Goal: Information Seeking & Learning: Learn about a topic

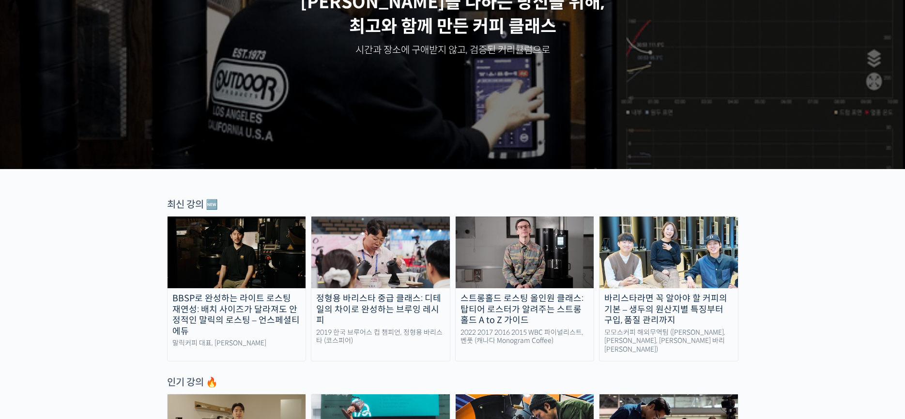
scroll to position [275, 0]
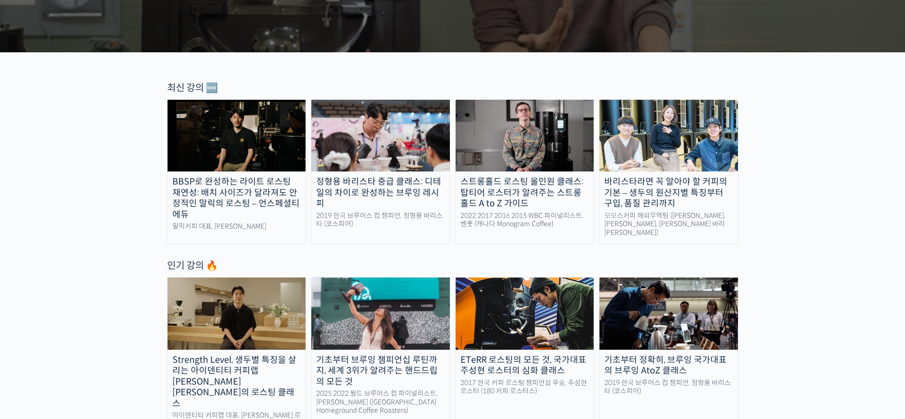
click at [263, 195] on div "BBSP로 완성하는 라이트 로스팅 재연성: 배치 사이즈가 달라져도 안정적인 말릭의 로스팅 – 언스페셜티 에듀" at bounding box center [237, 198] width 138 height 44
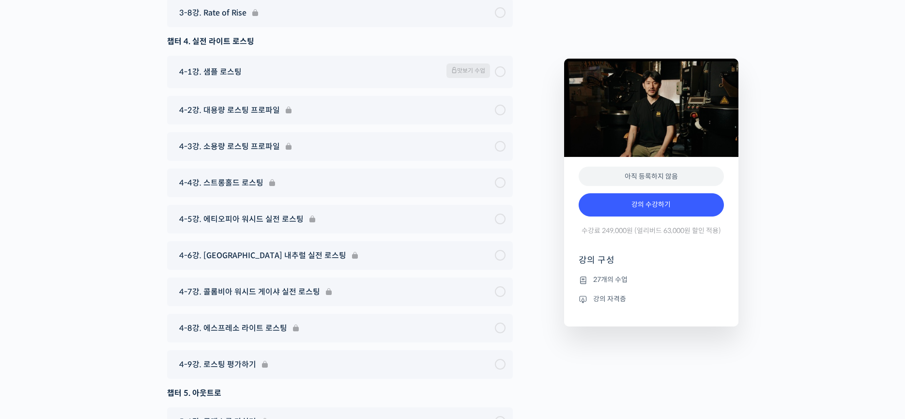
scroll to position [4391, 0]
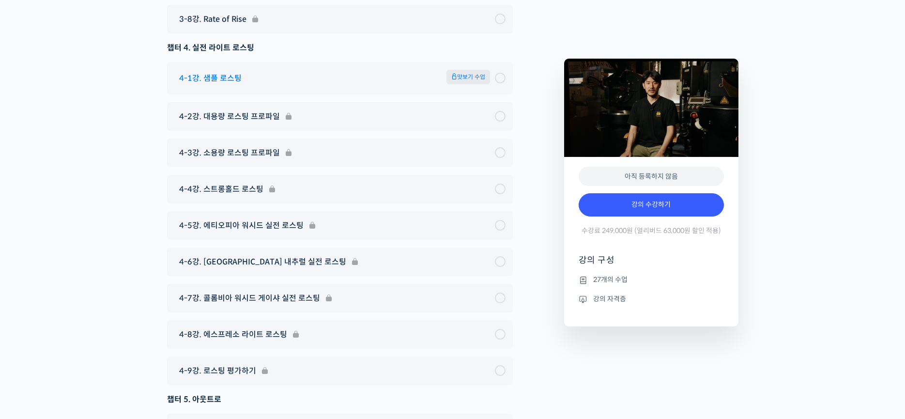
click at [479, 84] on span "맛보기 수업" at bounding box center [468, 77] width 44 height 15
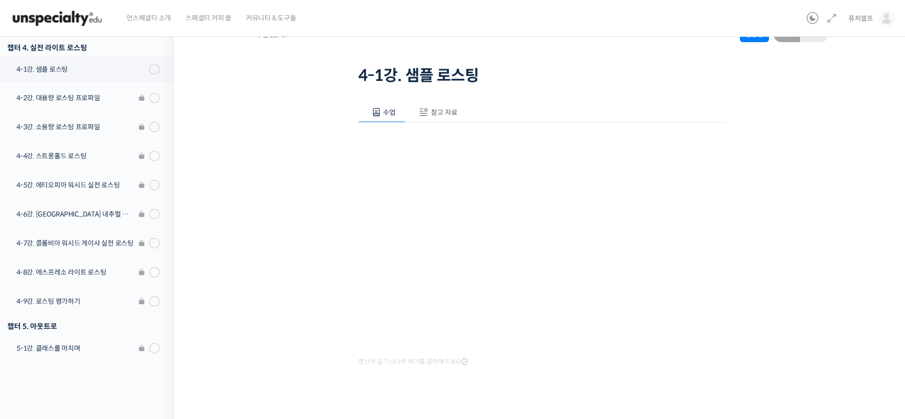
scroll to position [56, 0]
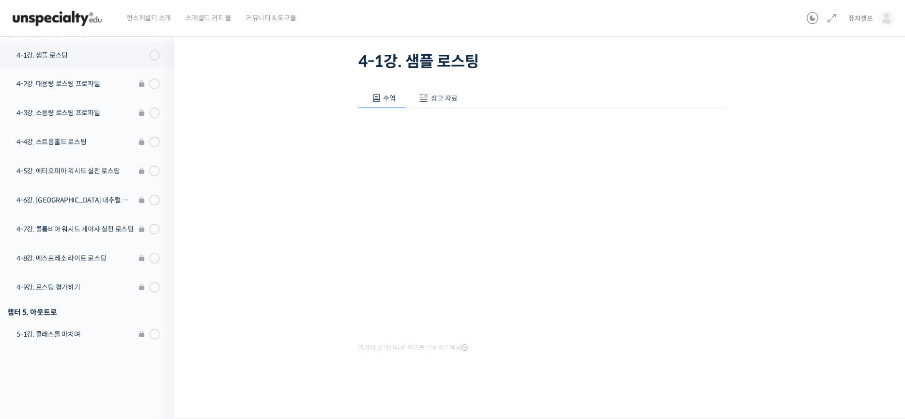
click at [462, 345] on icon at bounding box center [464, 348] width 6 height 8
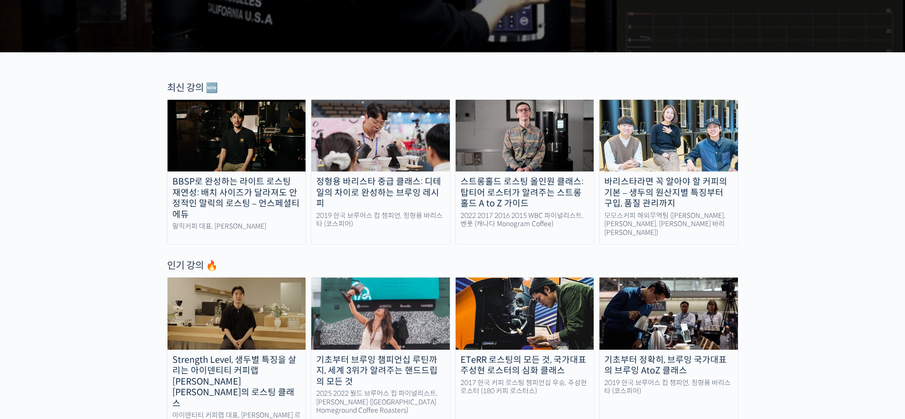
click at [406, 188] on div "정형용 바리스타 중급 클래스: 디테일의 차이로 완성하는 브루잉 레시피" at bounding box center [380, 192] width 138 height 33
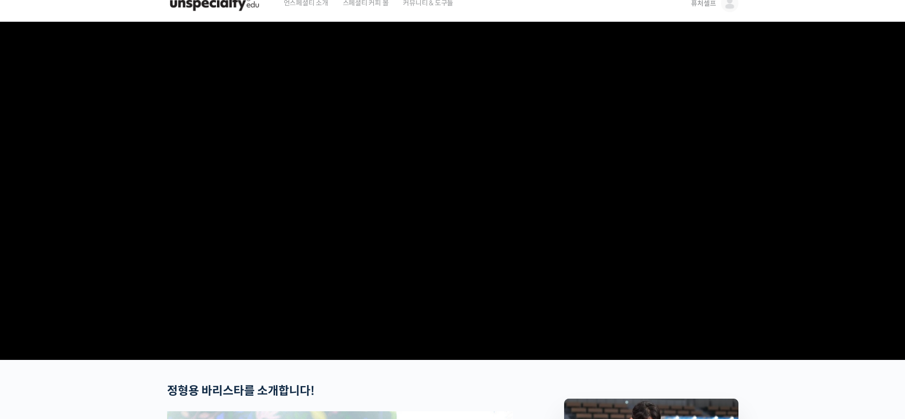
scroll to position [21, 0]
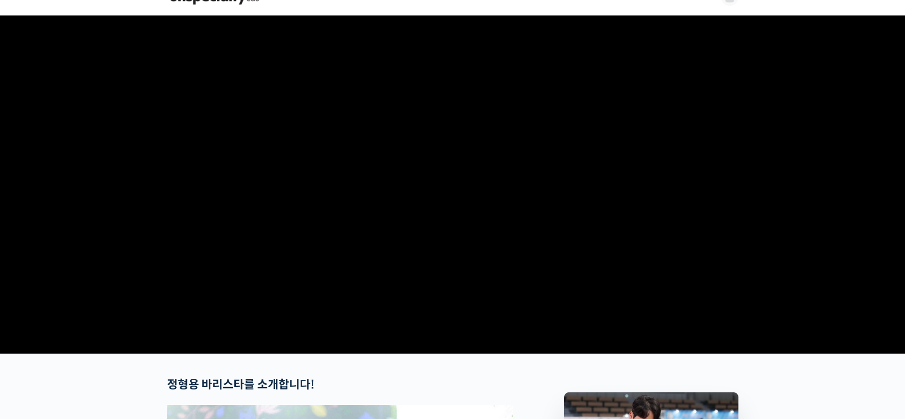
click at [442, 203] on video at bounding box center [452, 182] width 571 height 334
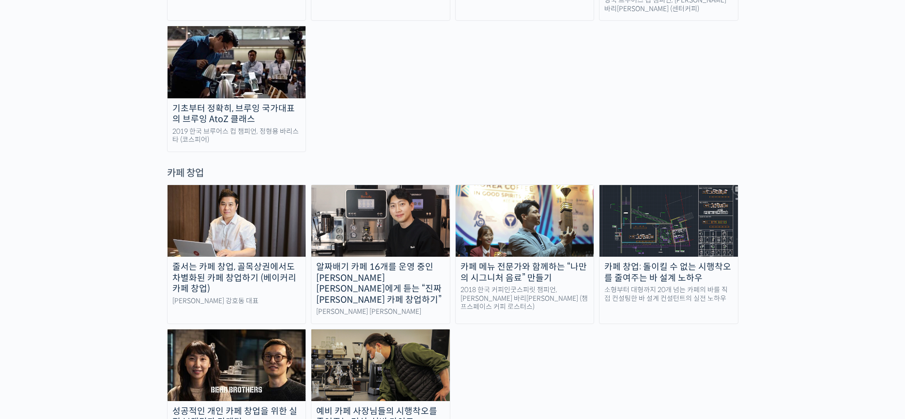
scroll to position [1841, 0]
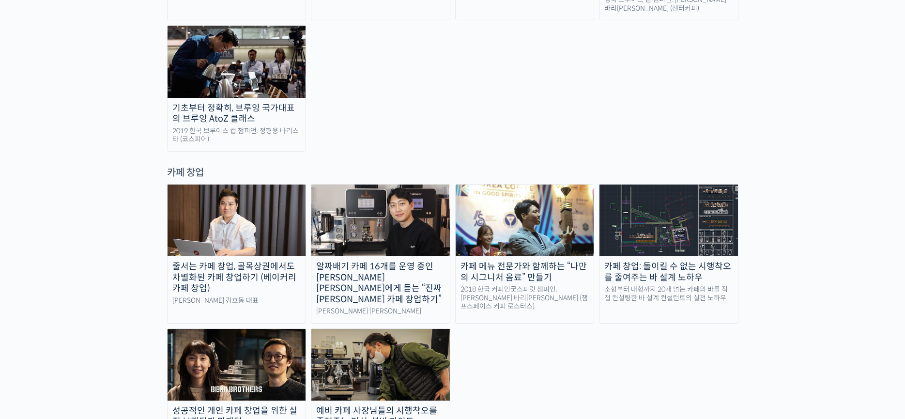
click at [689, 261] on div "카페 창업: 돌이킬 수 없는 시행착오를 줄여주는 바 설계 노하우" at bounding box center [668, 272] width 138 height 22
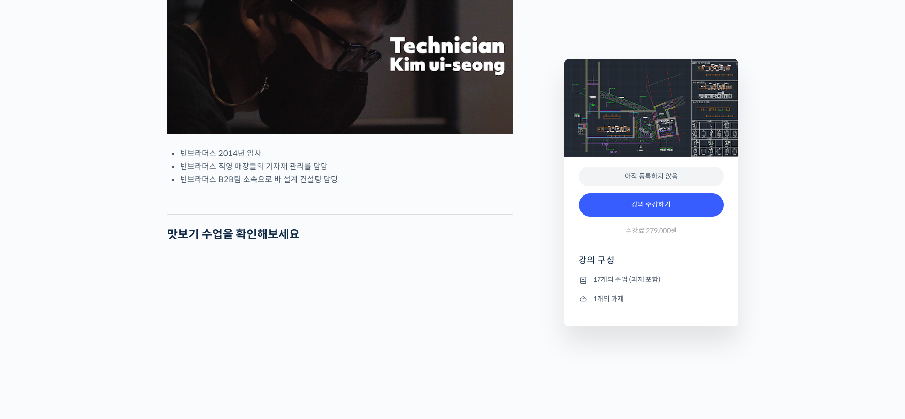
scroll to position [524, 0]
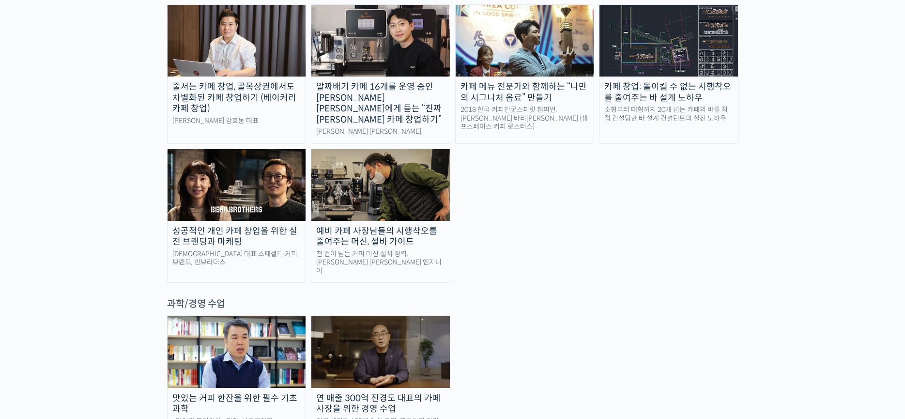
scroll to position [2101, 0]
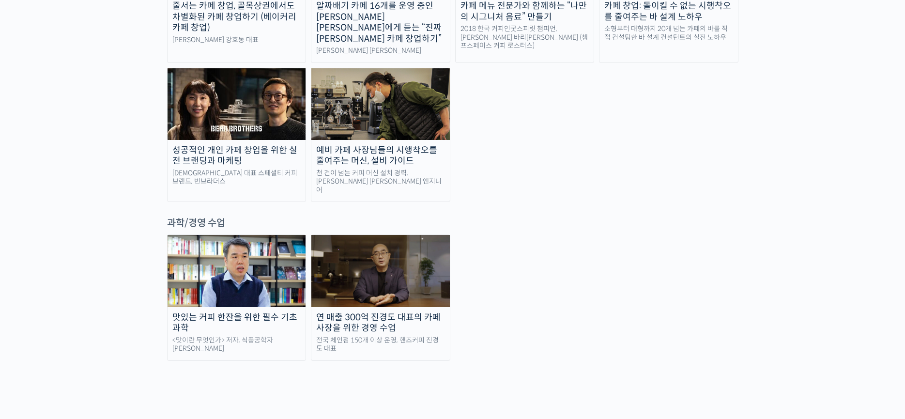
click at [408, 234] on link "연 매출 300억 진경도 대표의 카페 사장을 위한 경영 수업 전국 체인점 150개 이상 운영, 핸즈커피 진경도 대표" at bounding box center [380, 297] width 139 height 126
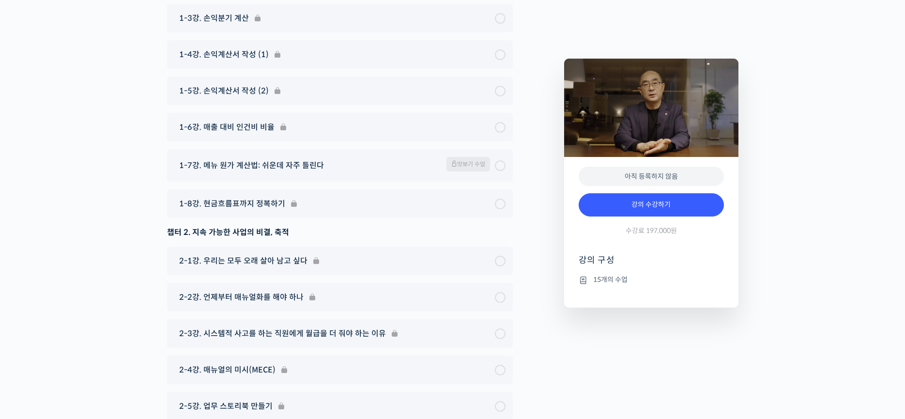
scroll to position [3526, 0]
